Goal: Find specific page/section: Find specific page/section

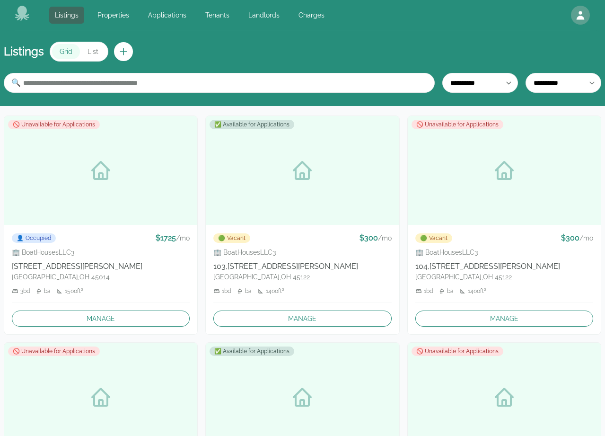
click at [25, 12] on icon at bounding box center [22, 13] width 14 height 15
